Goal: Task Accomplishment & Management: Use online tool/utility

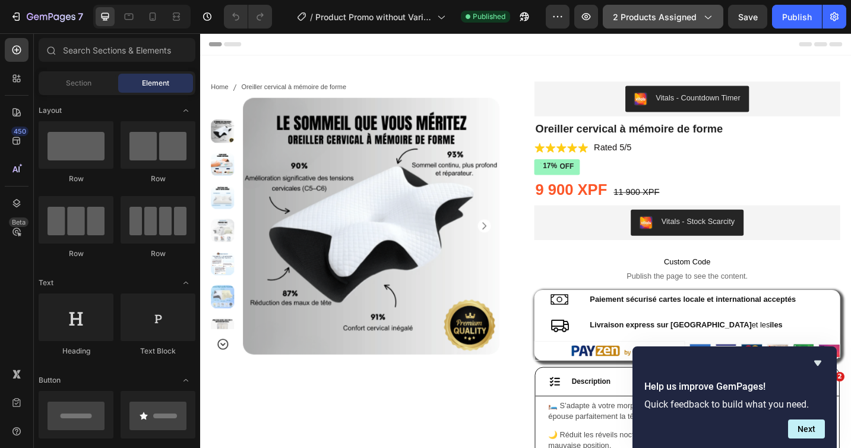
click at [712, 18] on icon "button" at bounding box center [708, 17] width 12 height 12
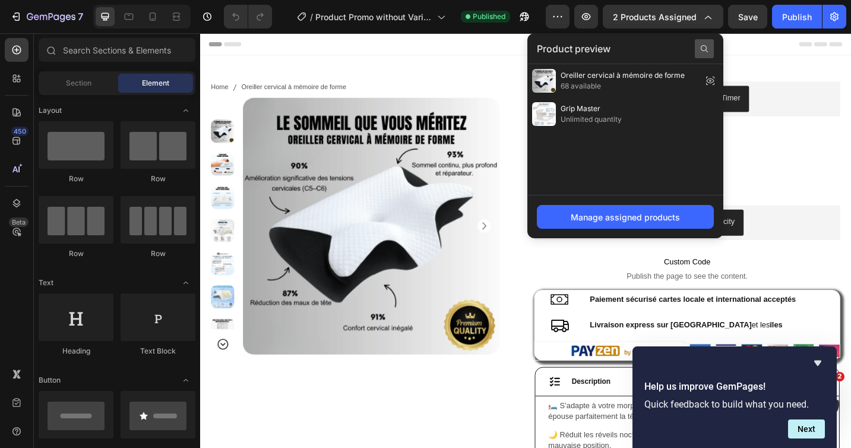
click at [697, 46] on div at bounding box center [704, 48] width 19 height 19
click at [684, 48] on input "text" at bounding box center [625, 48] width 177 height 19
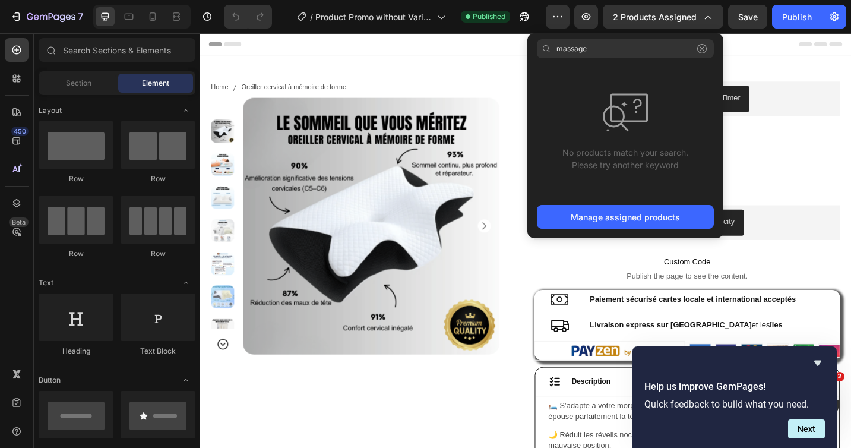
click at [672, 51] on input "massage" at bounding box center [625, 48] width 177 height 19
type input "massage"
click at [705, 46] on icon at bounding box center [702, 49] width 10 height 10
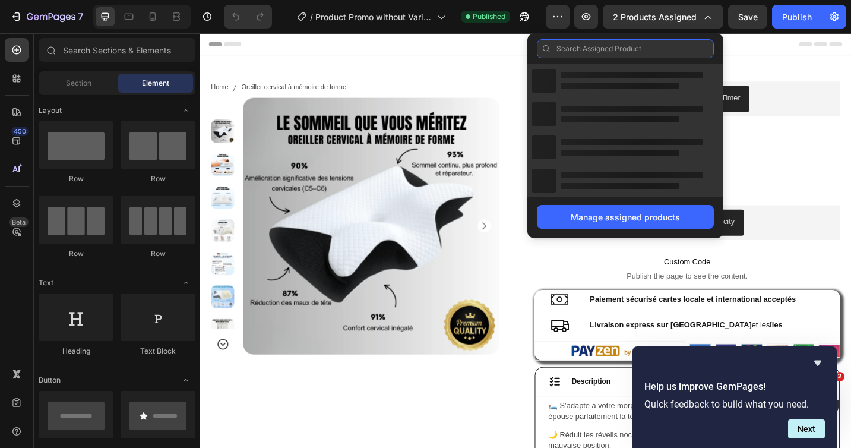
click at [683, 47] on input "text" at bounding box center [625, 48] width 177 height 19
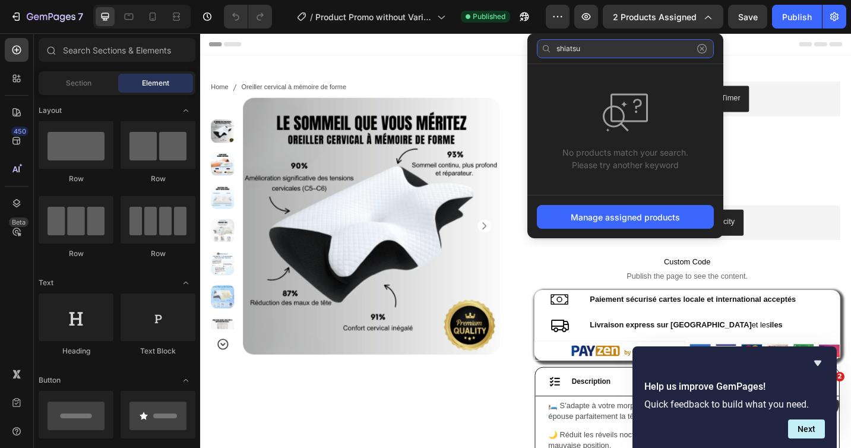
type input "shiatsu"
click at [705, 50] on icon at bounding box center [702, 49] width 10 height 10
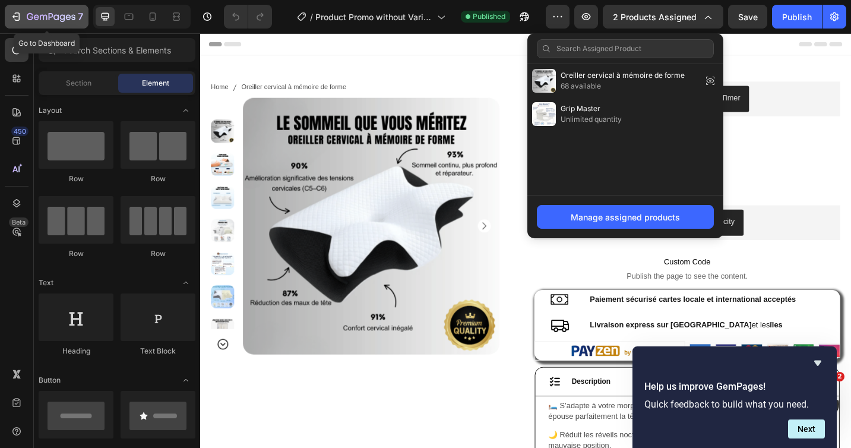
click at [36, 18] on icon "button" at bounding box center [51, 17] width 49 height 10
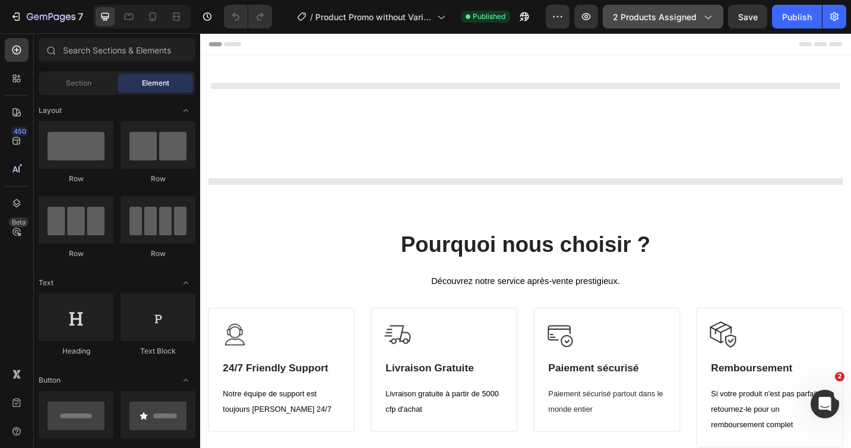
click at [696, 18] on span "2 products assigned" at bounding box center [655, 17] width 84 height 12
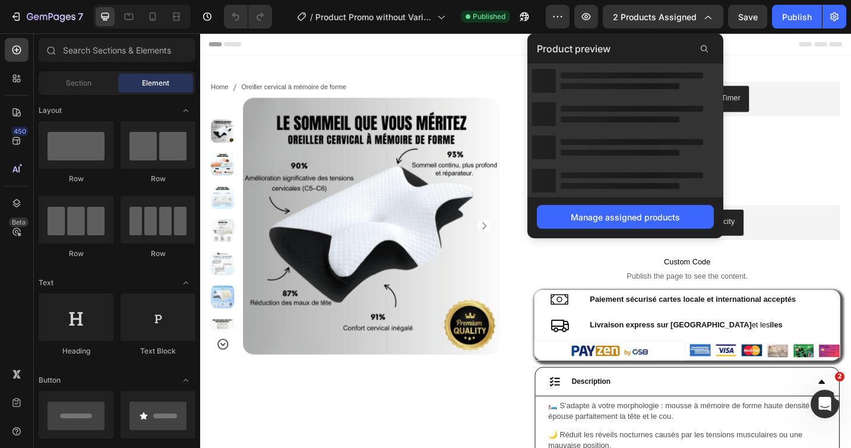
select select "Fox Blanc"
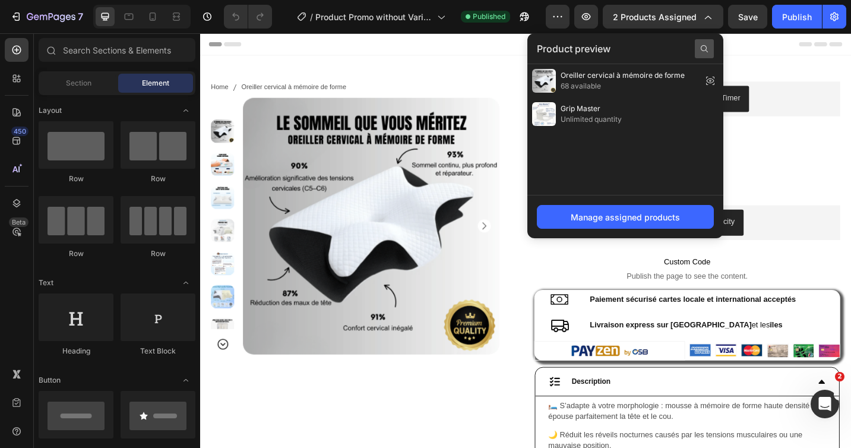
click at [700, 50] on icon at bounding box center [705, 49] width 10 height 10
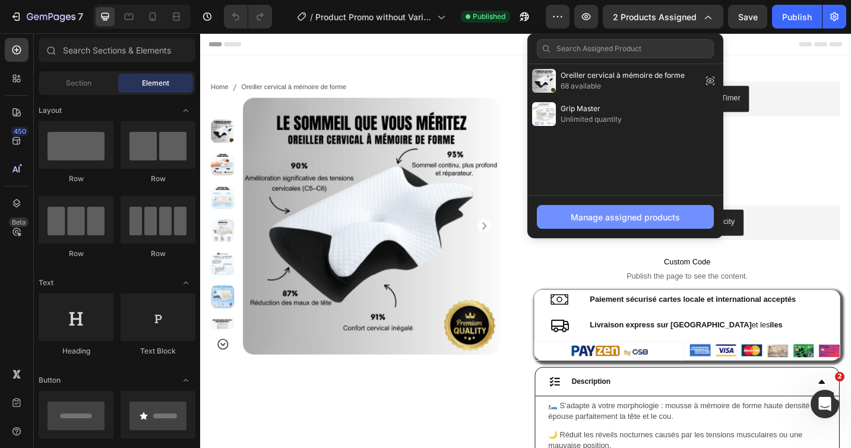
click at [637, 213] on div "Manage assigned products" at bounding box center [625, 217] width 109 height 12
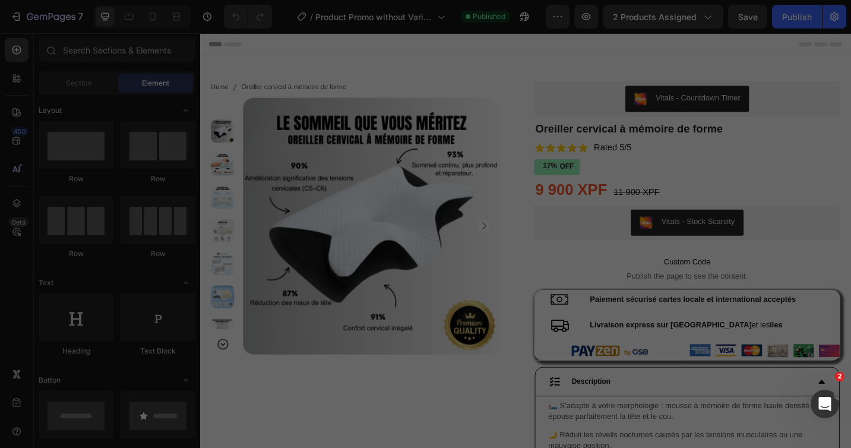
click at [630, 222] on div at bounding box center [425, 224] width 851 height 448
select select "Brun"
select select "M"
select select "Gris"
select select "XXXL"
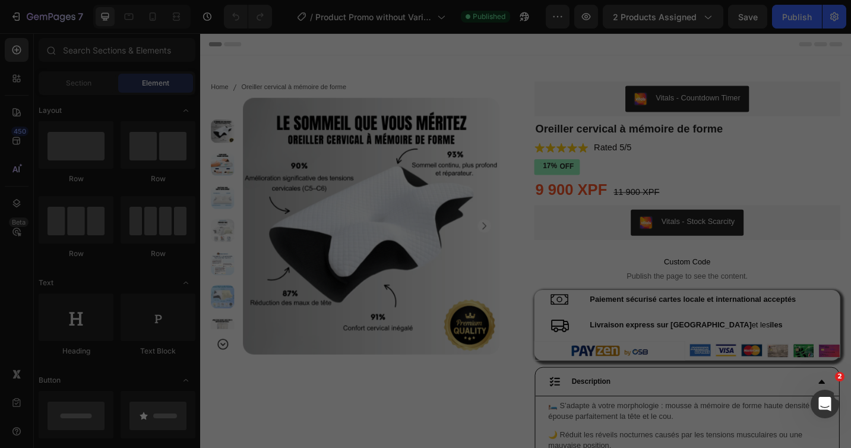
select select "XXXL"
select select "L"
select select "XXL"
select select "XL"
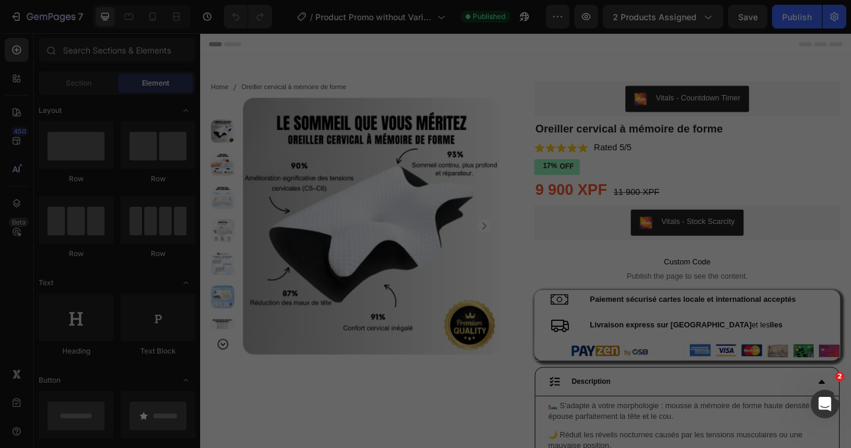
select select "XXL"
select select "L"
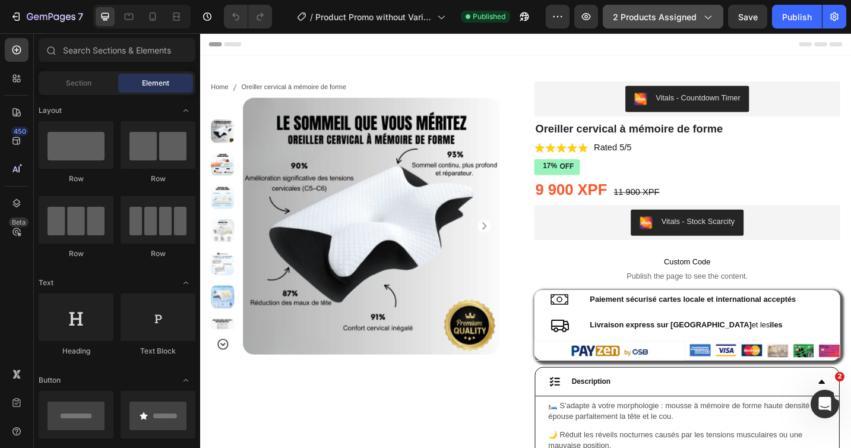
click at [694, 18] on span "2 products assigned" at bounding box center [655, 17] width 84 height 12
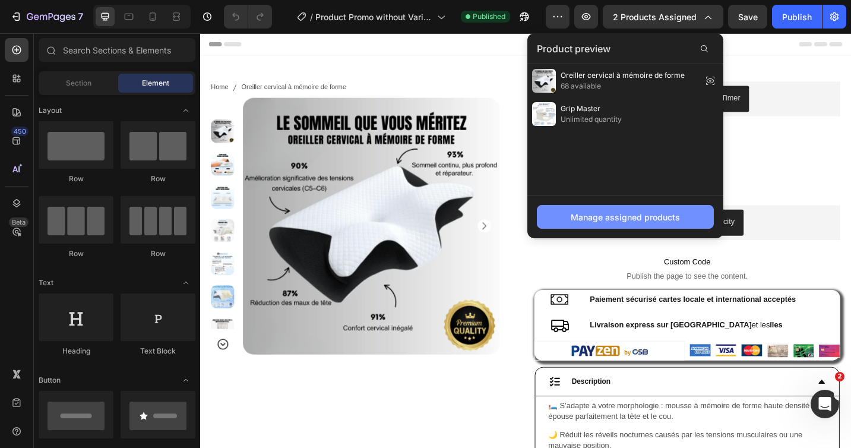
click at [618, 218] on div "Manage assigned products" at bounding box center [625, 217] width 109 height 12
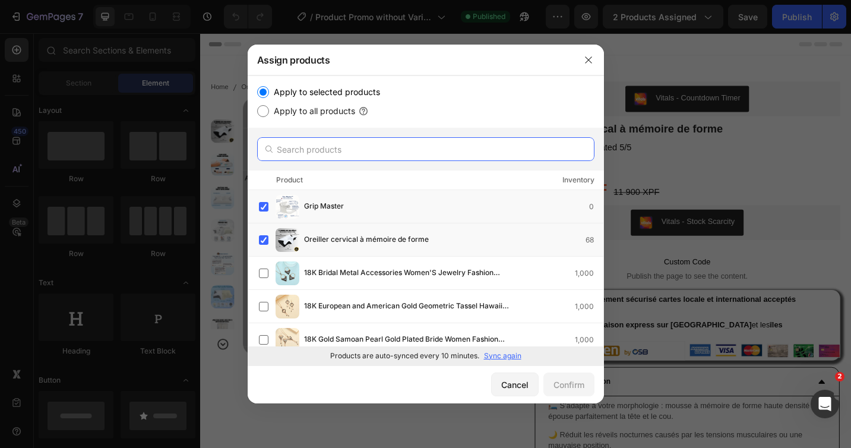
click at [381, 146] on input "text" at bounding box center [425, 149] width 337 height 24
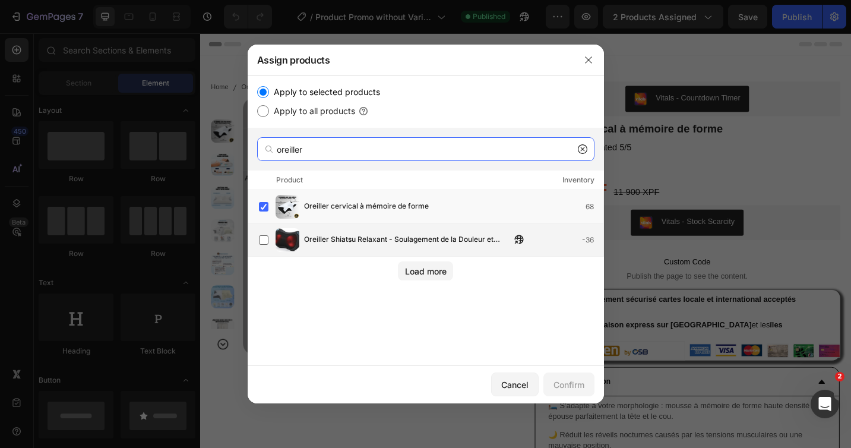
type input "oreiller"
click at [311, 237] on span "Oreiller Shiatsu Relaxant - Soulagement de la Douleur et Massage Acupression" at bounding box center [407, 239] width 207 height 13
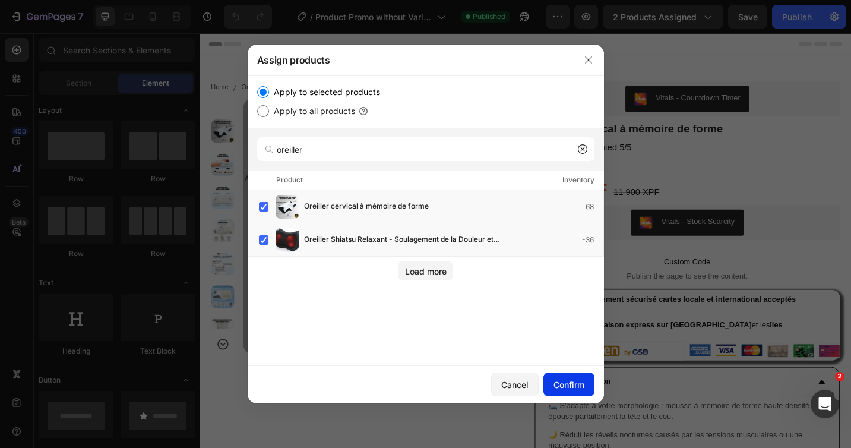
click at [573, 388] on div "Confirm" at bounding box center [569, 384] width 31 height 12
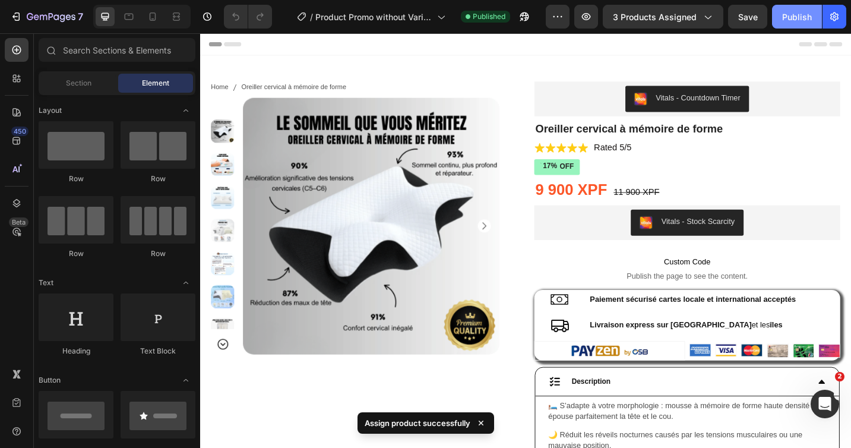
click at [788, 21] on div "Publish" at bounding box center [797, 17] width 30 height 12
